Goal: Task Accomplishment & Management: Manage account settings

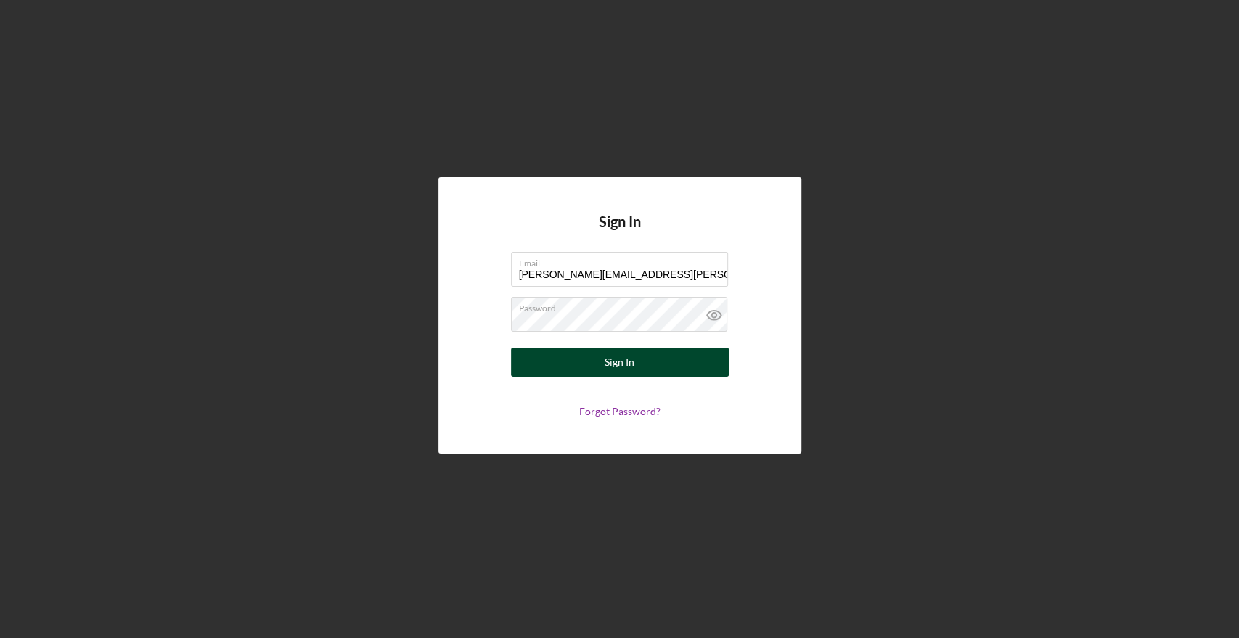
click at [593, 363] on button "Sign In" at bounding box center [620, 362] width 218 height 29
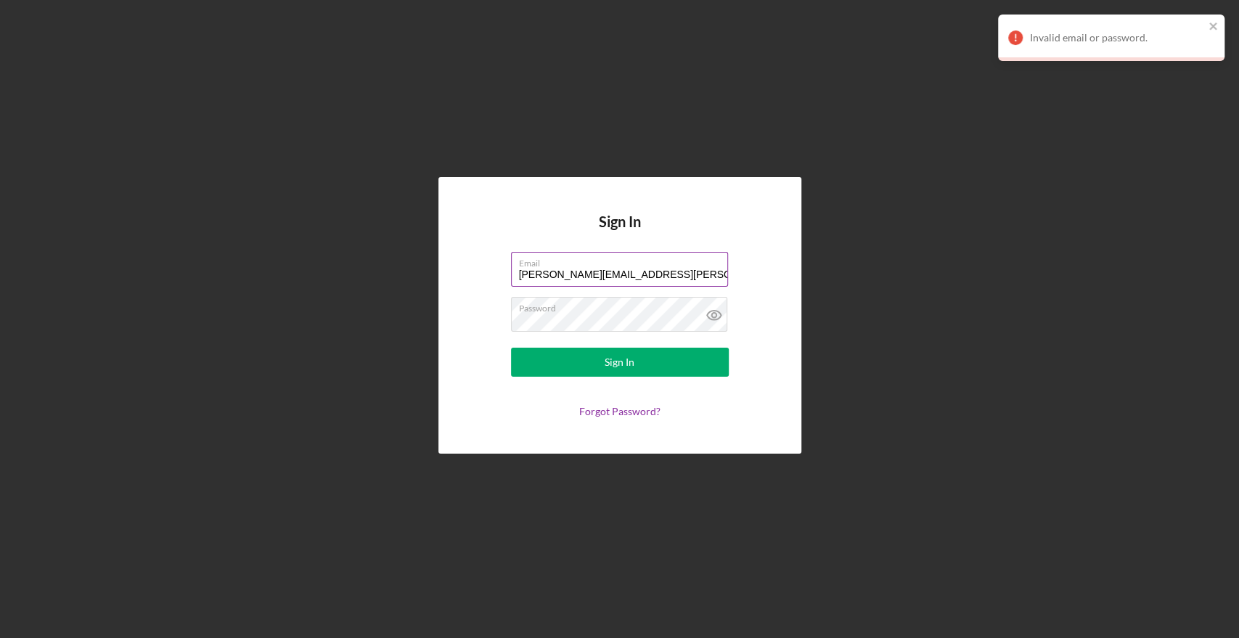
click at [649, 274] on input "[PERSON_NAME][EMAIL_ADDRESS][PERSON_NAME][DOMAIN_NAME]" at bounding box center [619, 269] width 217 height 35
type input "[PERSON_NAME][EMAIL_ADDRESS][PERSON_NAME][DOMAIN_NAME]"
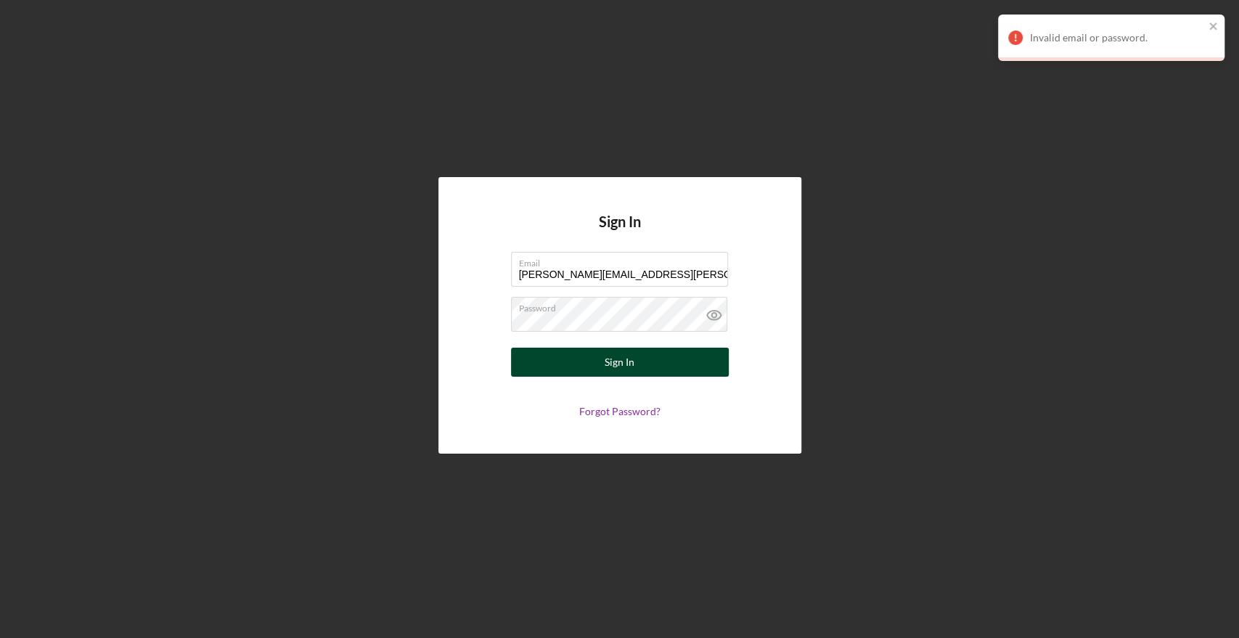
click at [639, 354] on button "Sign In" at bounding box center [620, 362] width 218 height 29
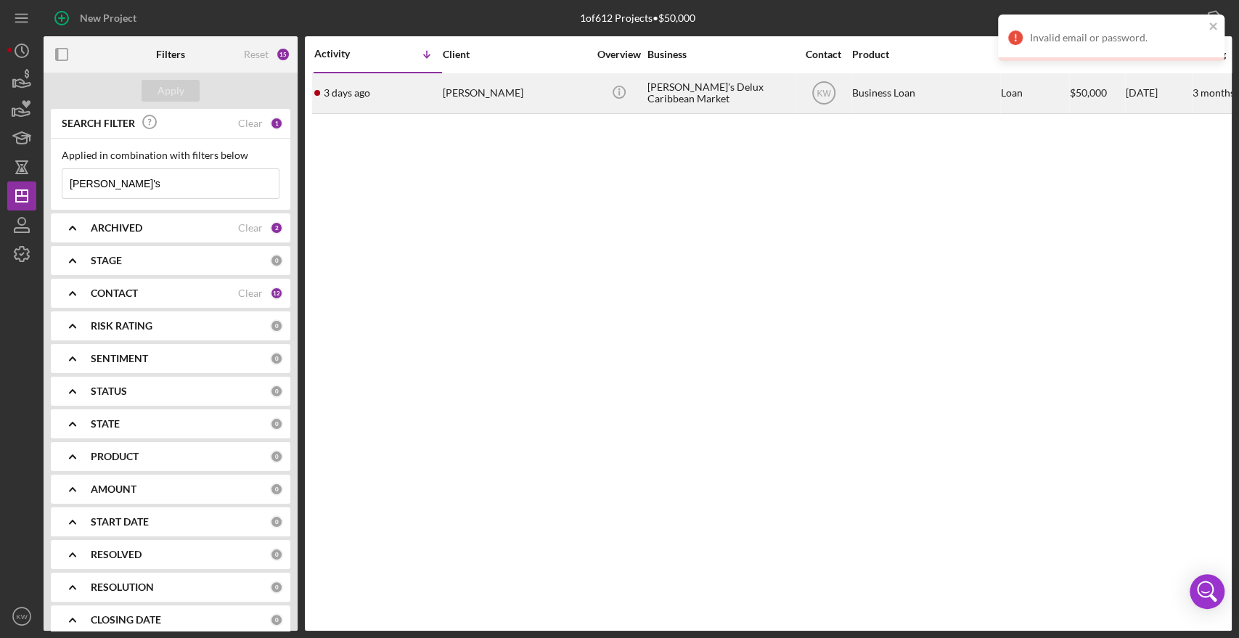
click at [720, 95] on div "[PERSON_NAME]'s Delux Caribbean Market" at bounding box center [719, 93] width 145 height 38
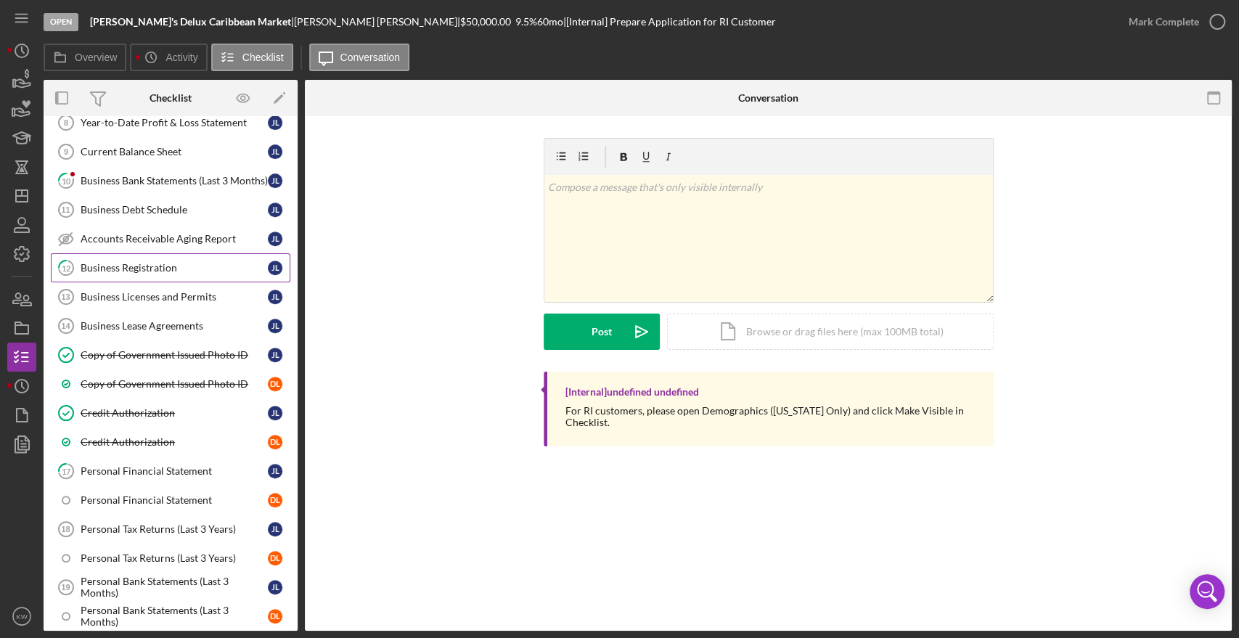
scroll to position [564, 0]
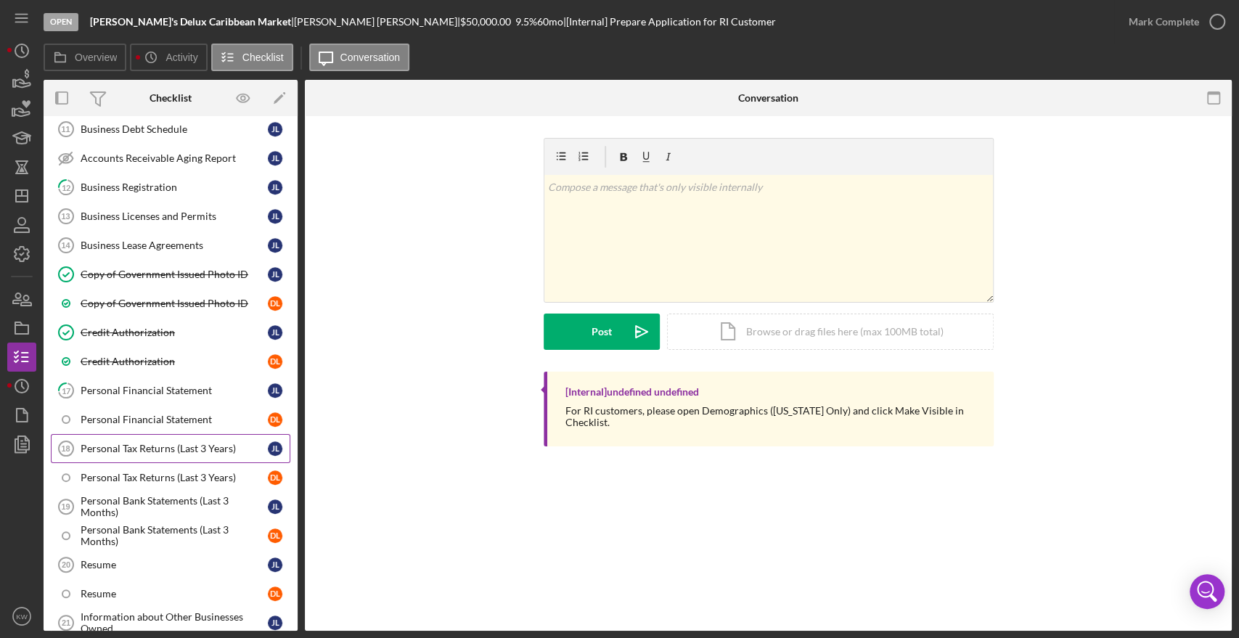
click at [138, 443] on div "Personal Tax Returns (Last 3 Years)" at bounding box center [174, 449] width 187 height 12
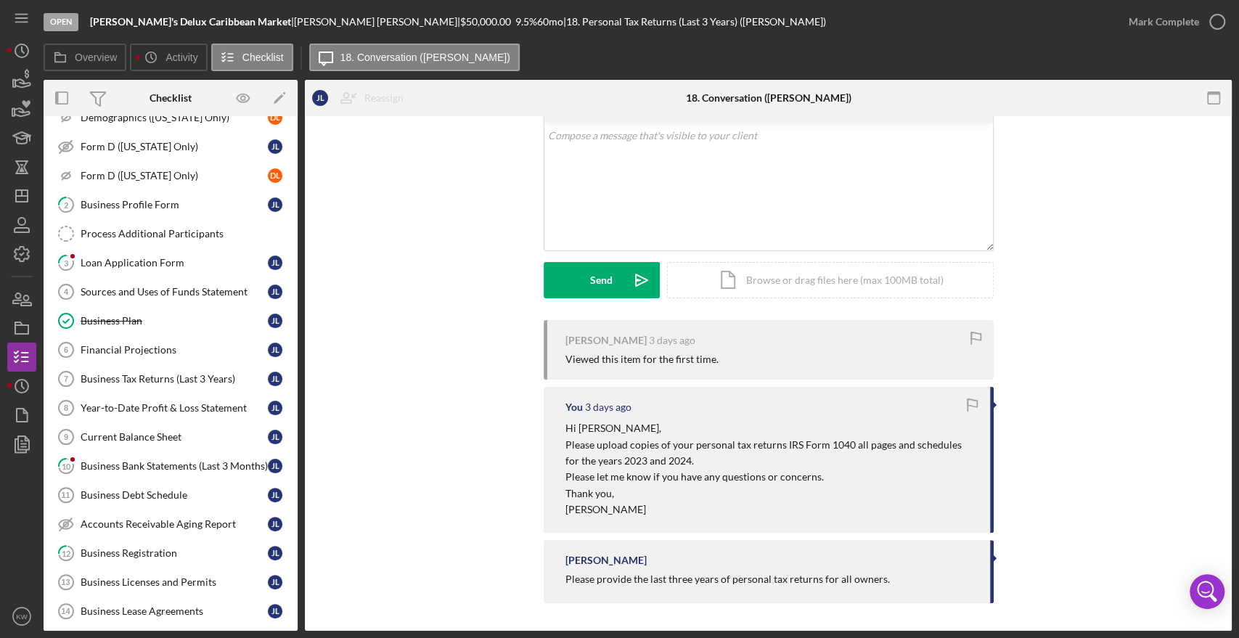
scroll to position [161, 0]
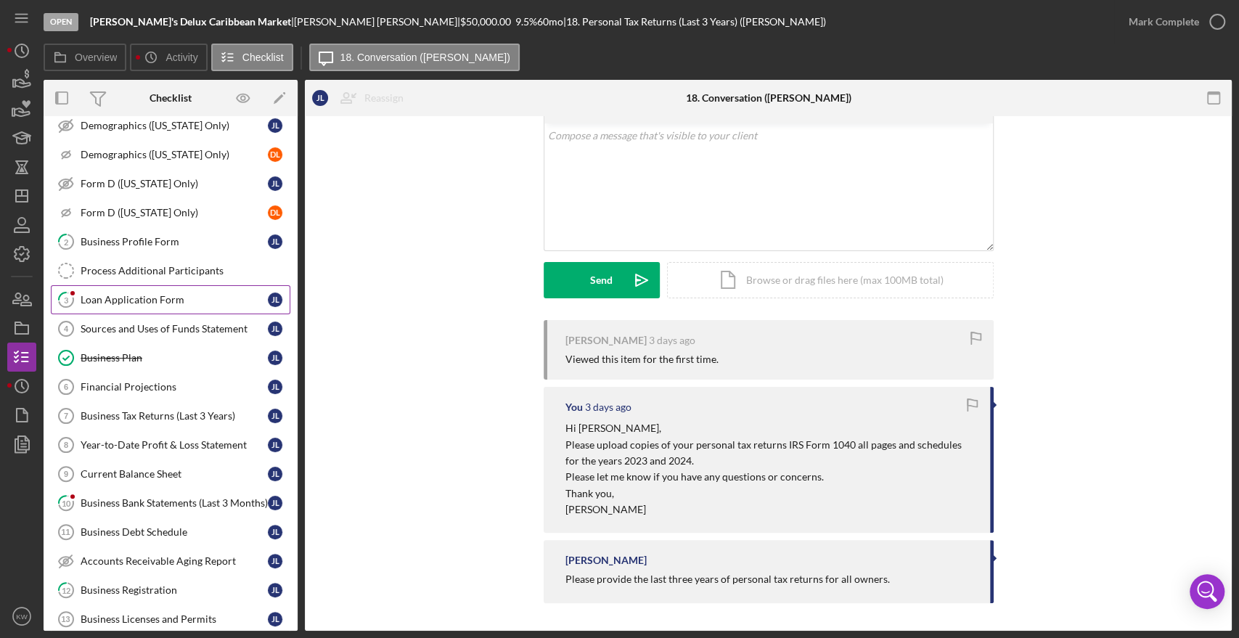
click at [119, 304] on link "3 Loan Application Form [PERSON_NAME]" at bounding box center [170, 299] width 239 height 29
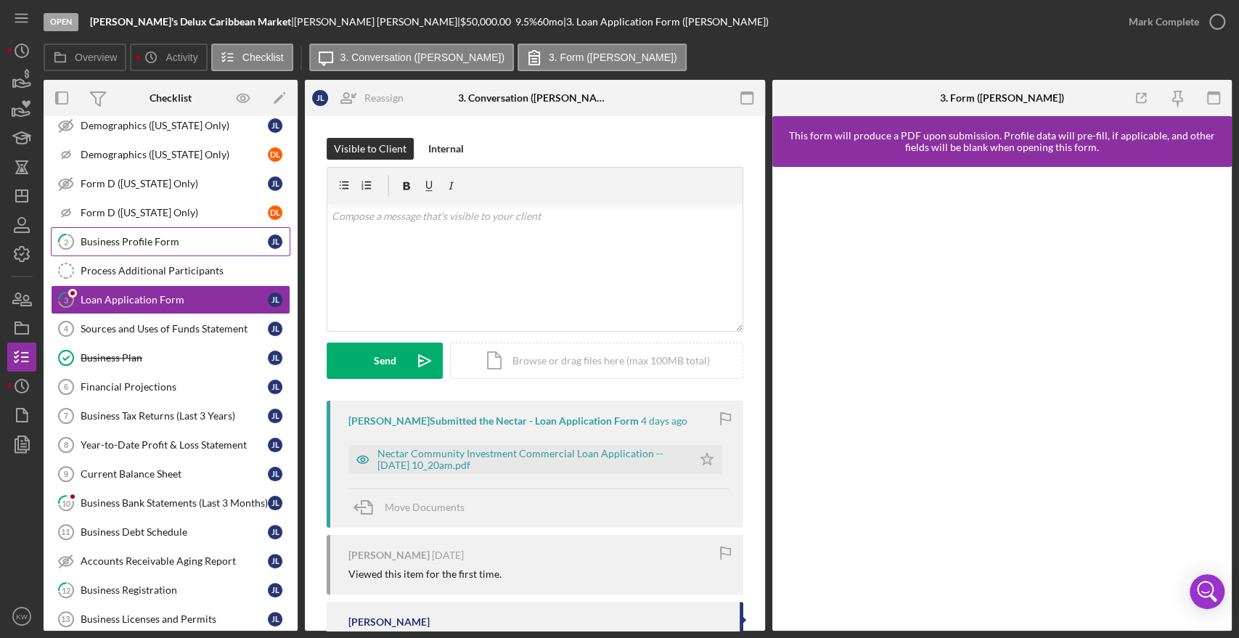
click at [136, 236] on div "Business Profile Form" at bounding box center [174, 242] width 187 height 12
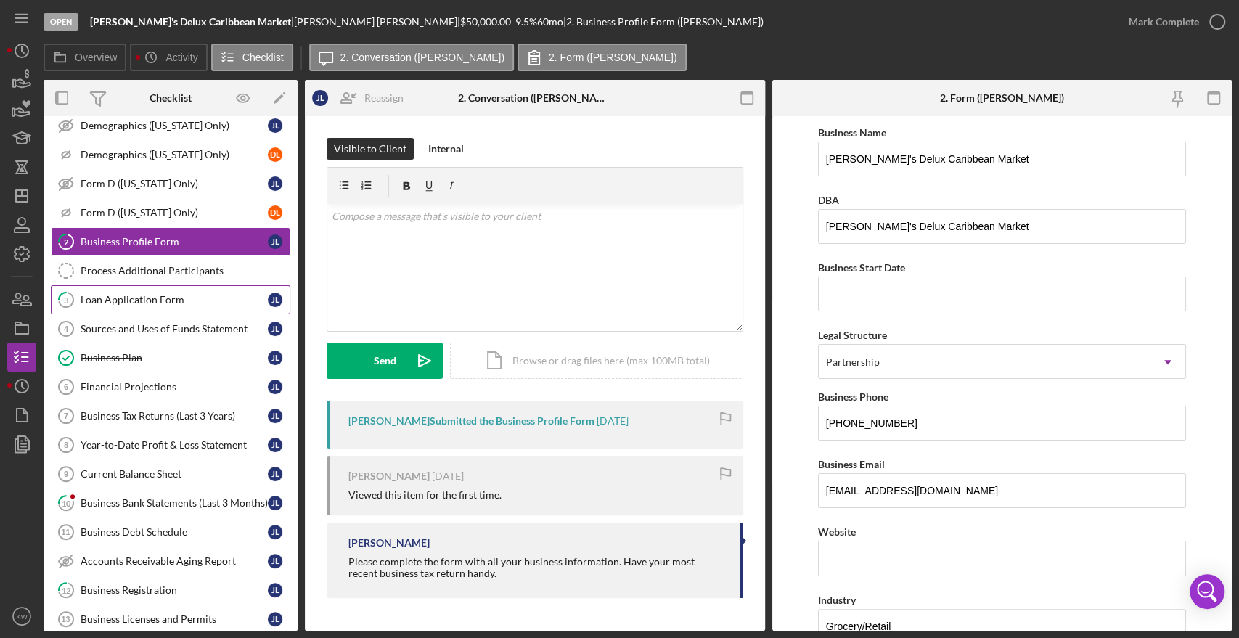
click at [136, 299] on div "Loan Application Form" at bounding box center [174, 300] width 187 height 12
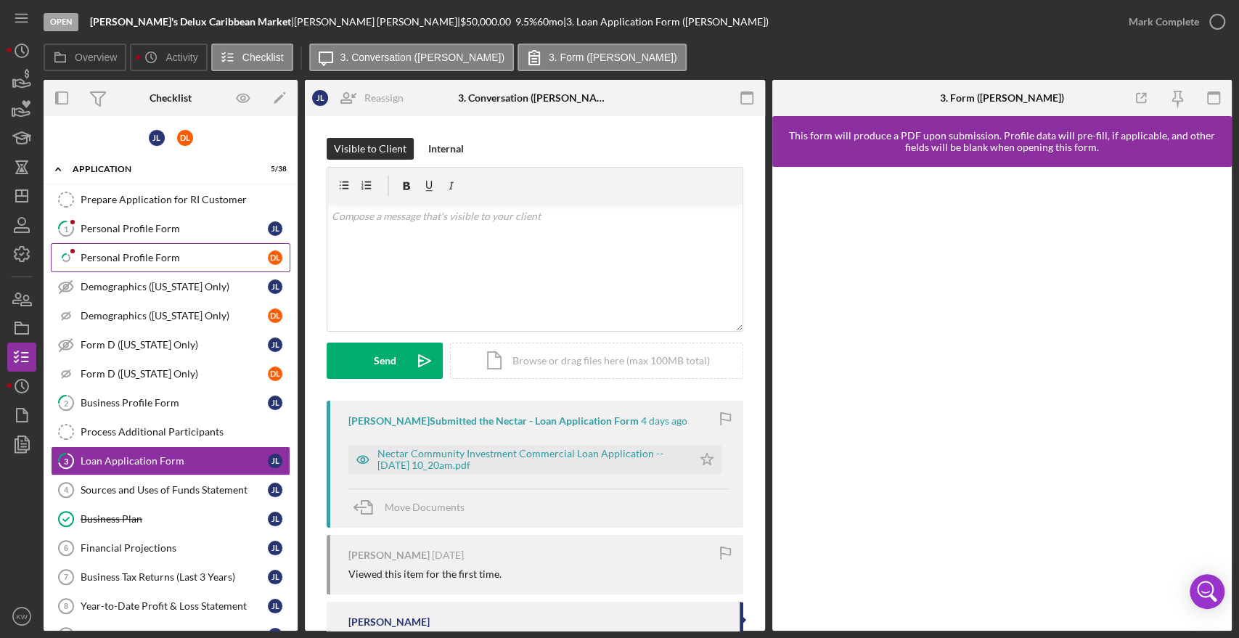
click at [139, 260] on div "Personal Profile Form" at bounding box center [174, 258] width 187 height 12
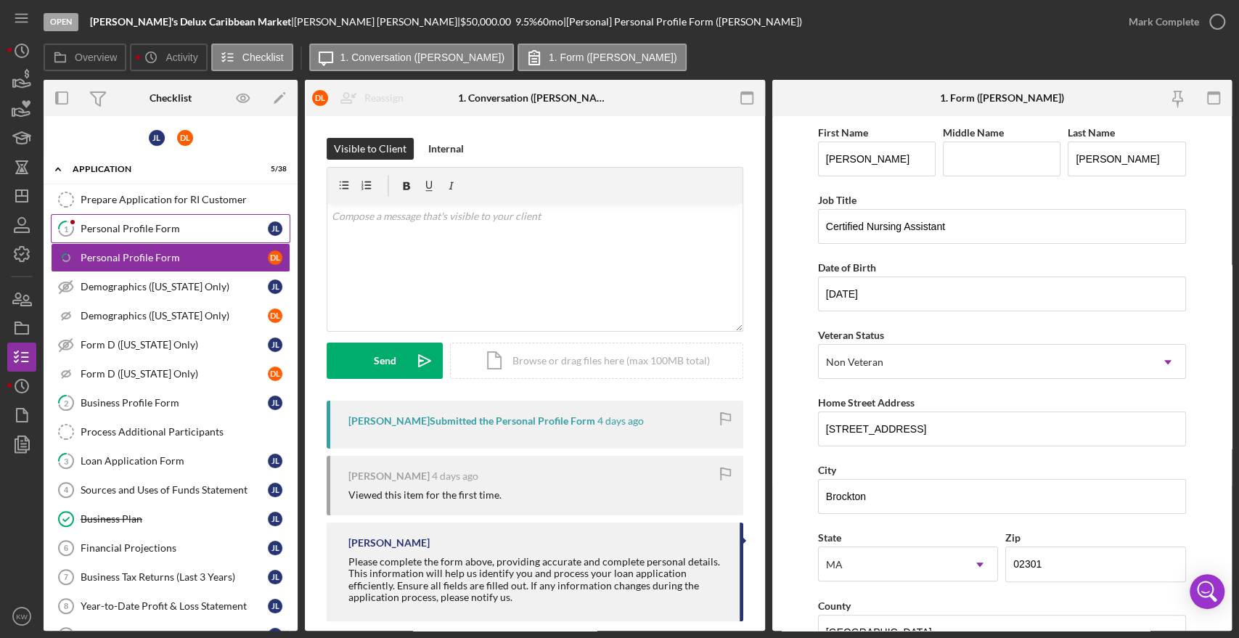
click at [144, 231] on div "Personal Profile Form" at bounding box center [174, 229] width 187 height 12
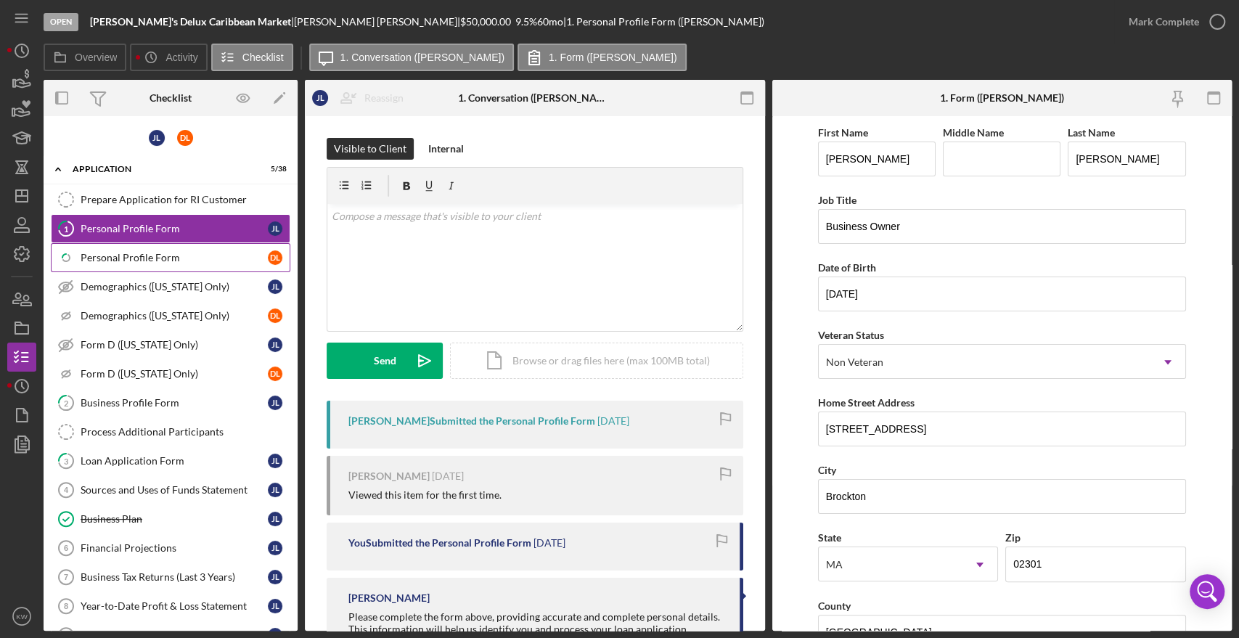
click at [139, 258] on div "Personal Profile Form" at bounding box center [174, 258] width 187 height 12
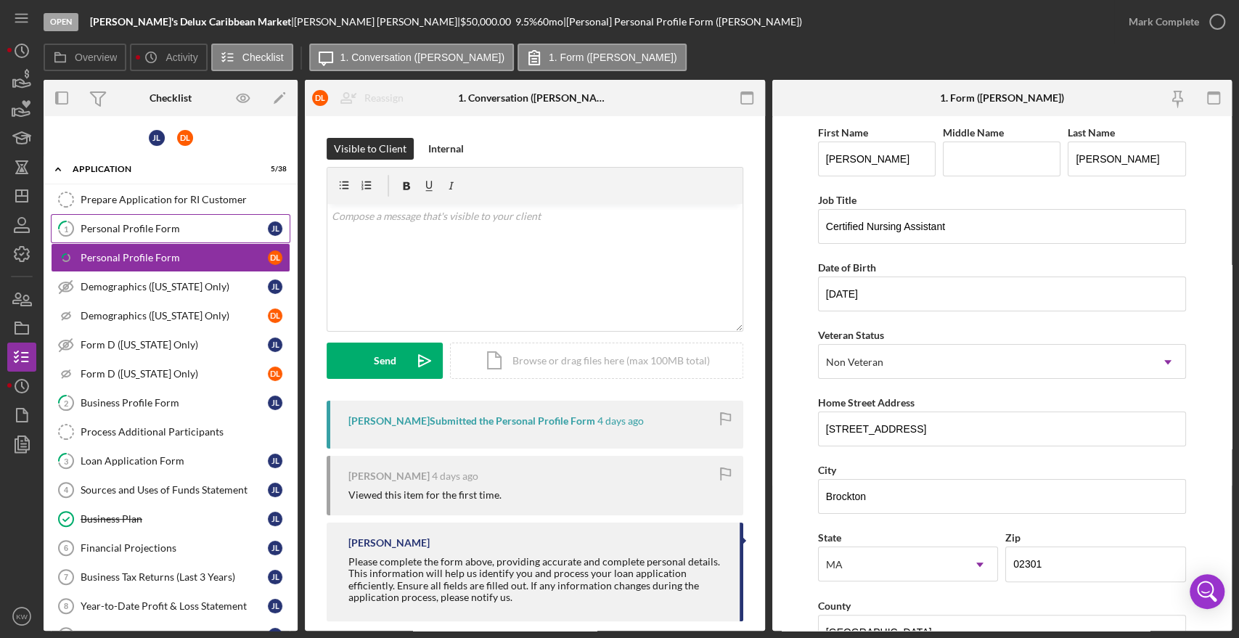
click at [144, 229] on div "Personal Profile Form" at bounding box center [174, 229] width 187 height 12
